Goal: Task Accomplishment & Management: Manage account settings

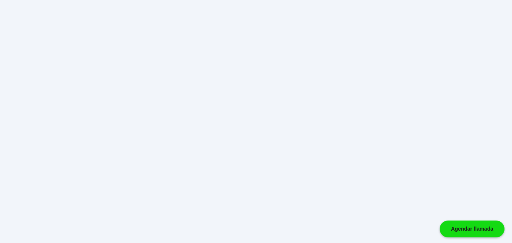
click at [439, 221] on div "Agendar llamada" at bounding box center [471, 229] width 65 height 17
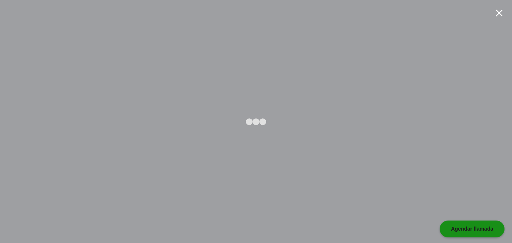
click at [439, 221] on div "Agendar llamada" at bounding box center [471, 229] width 65 height 17
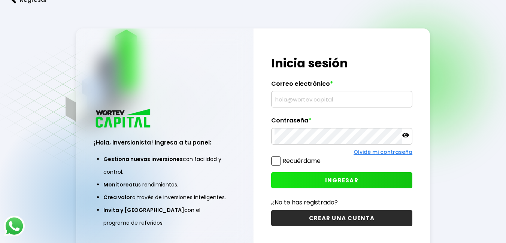
type input "[EMAIL_ADDRESS][DOMAIN_NAME]"
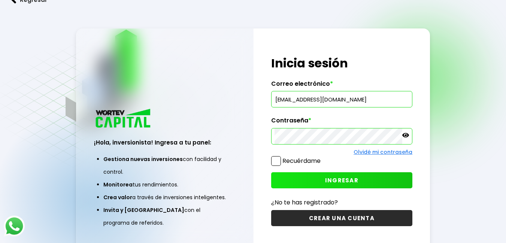
click at [292, 179] on button "INGRESAR" at bounding box center [341, 180] width 141 height 16
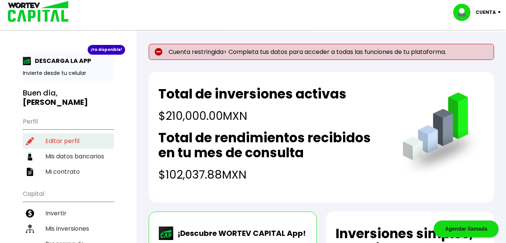
click at [61, 133] on li "Editar perfil" at bounding box center [68, 140] width 91 height 15
select select "Mujer"
select select "GR"
select select "Banamex"
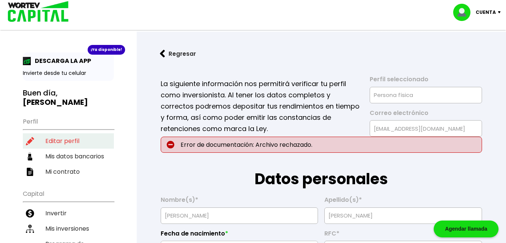
type input "[DATE]"
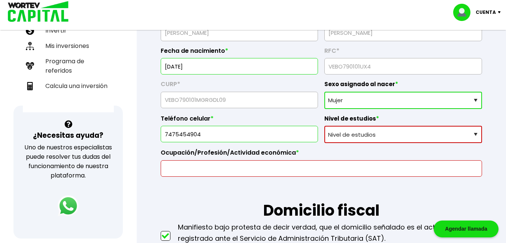
scroll to position [188, 0]
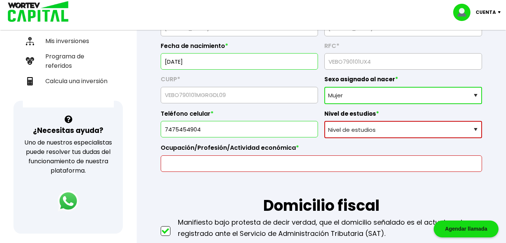
click at [477, 130] on select "Nivel de estudios Primaria Secundaria Bachillerato Licenciatura Posgrado" at bounding box center [403, 129] width 158 height 17
select select "Licenciatura"
click at [324, 121] on select "Nivel de estudios Primaria Secundaria Bachillerato Licenciatura Posgrado" at bounding box center [403, 129] width 158 height 17
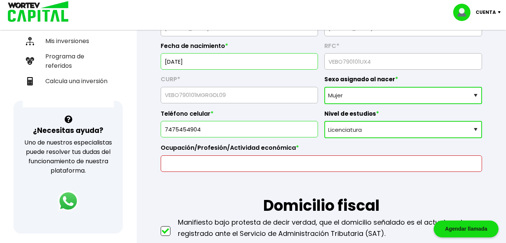
click at [197, 166] on input "text" at bounding box center [321, 164] width 315 height 16
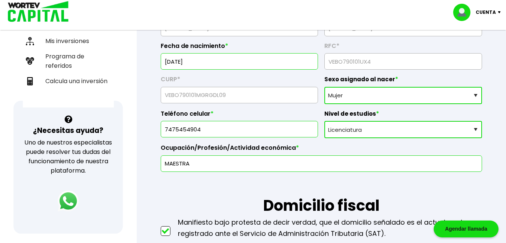
type input "MAESTRA"
click at [191, 189] on h1 "Domicilio fiscal" at bounding box center [321, 194] width 321 height 45
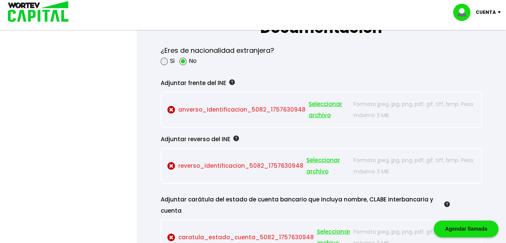
scroll to position [647, 0]
click at [316, 104] on span "Seleccionar archivo" at bounding box center [330, 109] width 42 height 22
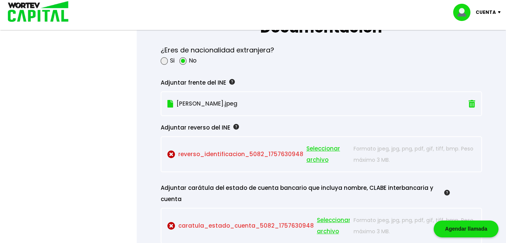
click at [313, 147] on span "Seleccionar archivo" at bounding box center [328, 154] width 44 height 22
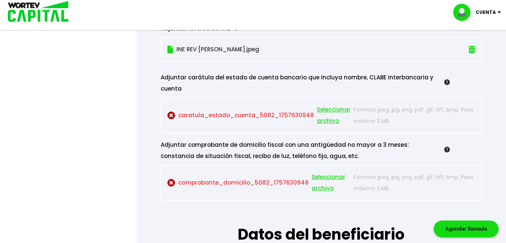
scroll to position [747, 0]
click at [324, 109] on span "Seleccionar archivo" at bounding box center [334, 115] width 34 height 22
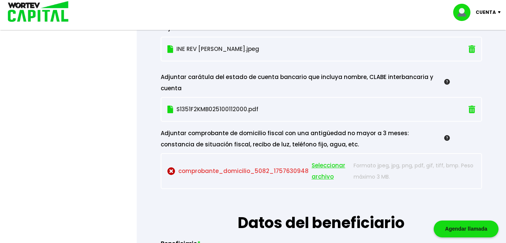
click at [322, 166] on span "Seleccionar archivo" at bounding box center [331, 171] width 39 height 22
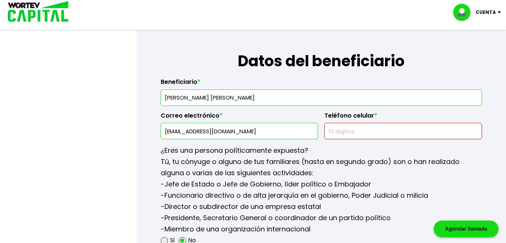
scroll to position [910, 0]
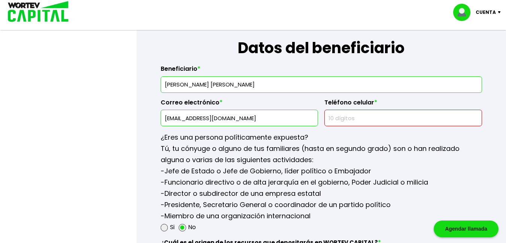
click at [378, 117] on input "text" at bounding box center [403, 118] width 151 height 16
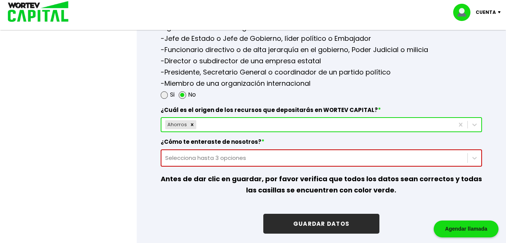
scroll to position [1067, 0]
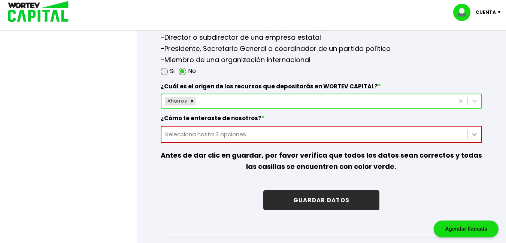
type input "7471089690"
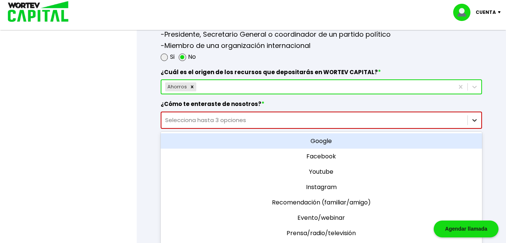
click at [475, 129] on div "option Google focused, 1 of 11. 11 results available. Use Up and Down to choose…" at bounding box center [321, 120] width 321 height 17
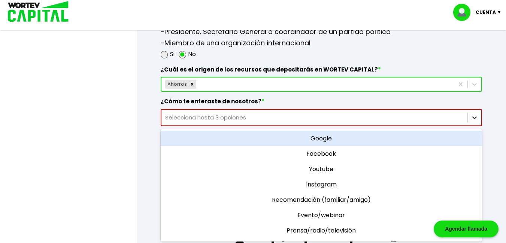
scroll to position [1085, 0]
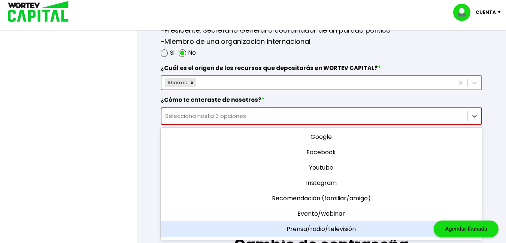
click at [311, 229] on div "Prensa/radio/televisión" at bounding box center [321, 228] width 321 height 15
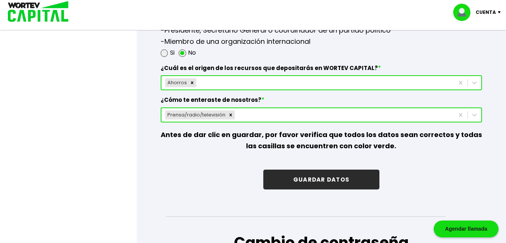
click at [284, 179] on button "GUARDAR DATOS" at bounding box center [321, 180] width 116 height 20
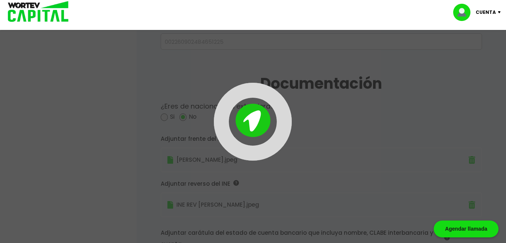
scroll to position [380, 0]
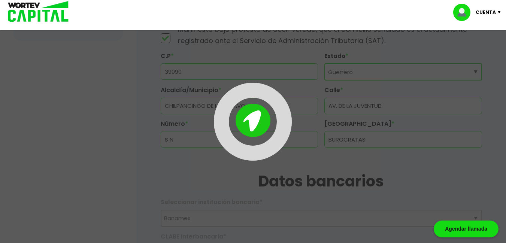
drag, startPoint x: 491, startPoint y: 79, endPoint x: 490, endPoint y: 69, distance: 10.1
click at [490, 69] on div at bounding box center [253, 121] width 506 height 243
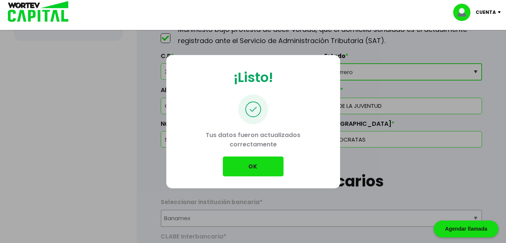
click at [238, 167] on button "OK" at bounding box center [253, 167] width 61 height 20
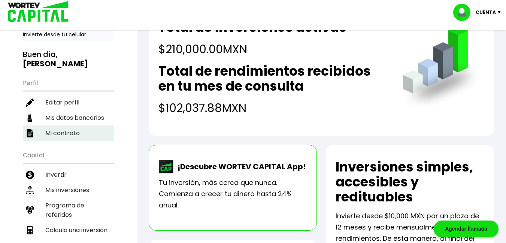
scroll to position [39, 0]
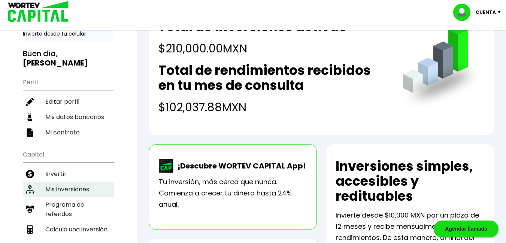
click at [67, 182] on li "Mis inversiones" at bounding box center [68, 189] width 91 height 15
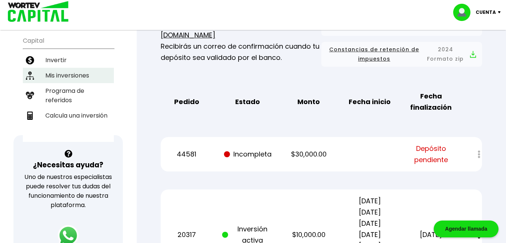
scroll to position [158, 0]
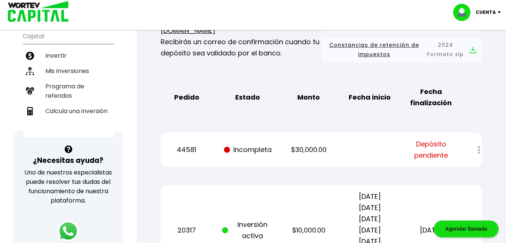
click at [499, 12] on img at bounding box center [501, 12] width 10 height 2
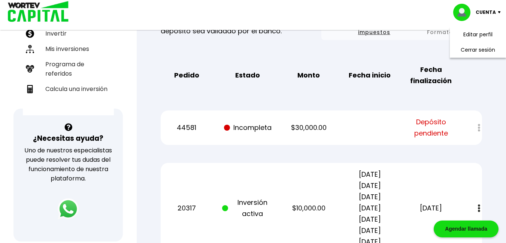
scroll to position [182, 0]
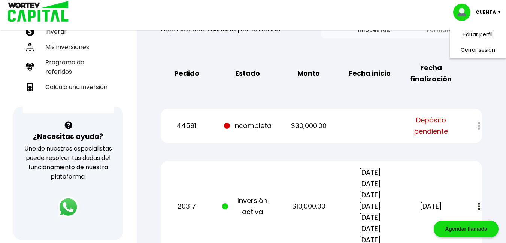
click at [480, 85] on div "Pedido Estado Monto Fecha inicio Fecha finalización" at bounding box center [321, 73] width 321 height 34
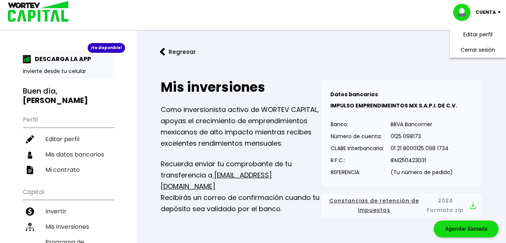
scroll to position [0, 0]
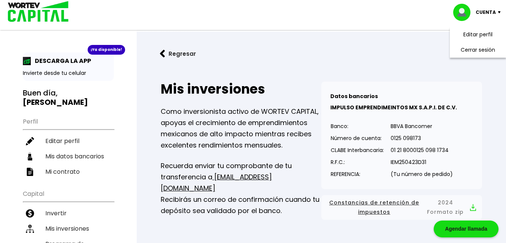
click at [161, 55] on img at bounding box center [162, 54] width 5 height 8
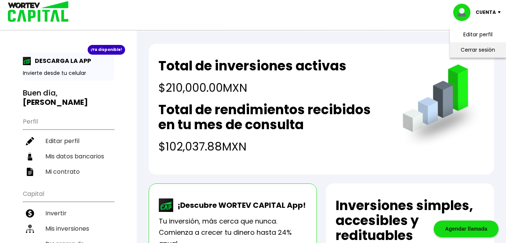
click at [470, 49] on li "Cerrar sesión" at bounding box center [478, 49] width 60 height 15
